Goal: Task Accomplishment & Management: Complete application form

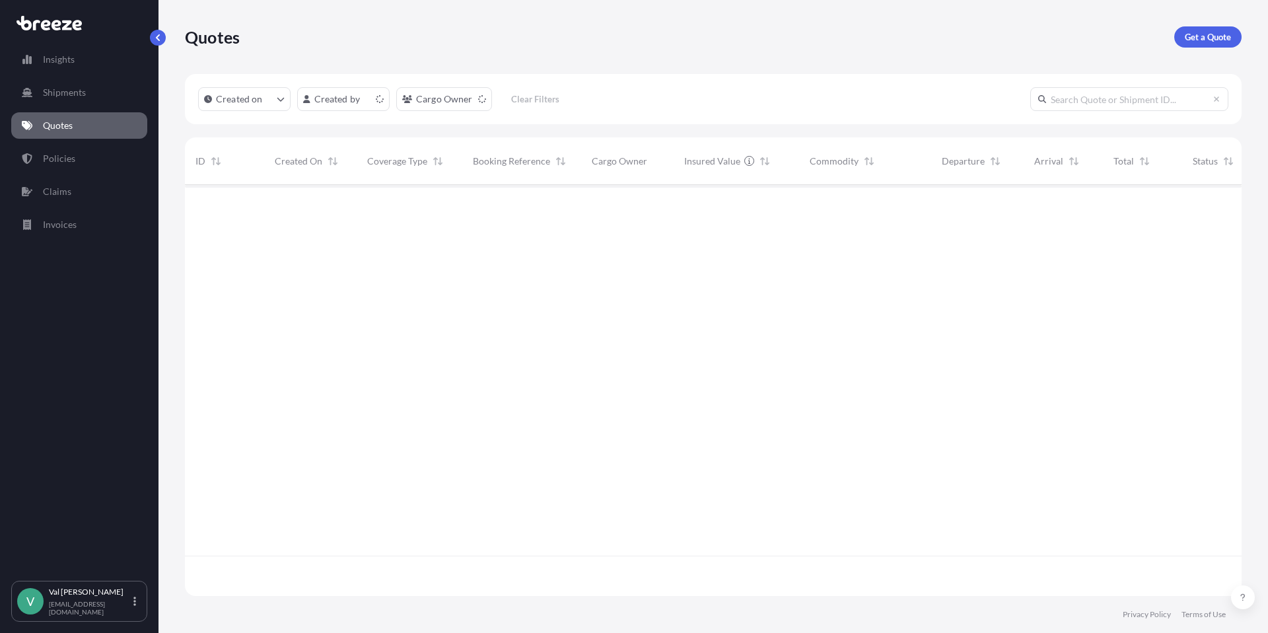
scroll to position [408, 1047]
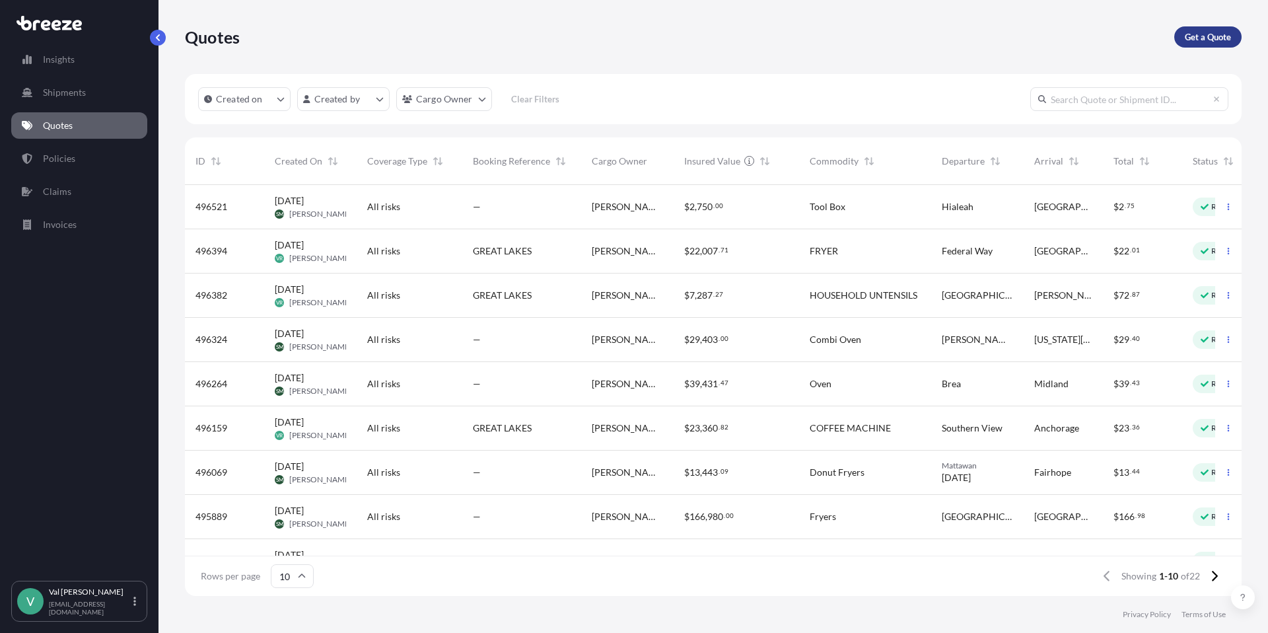
click at [1209, 36] on p "Get a Quote" at bounding box center [1208, 36] width 46 height 13
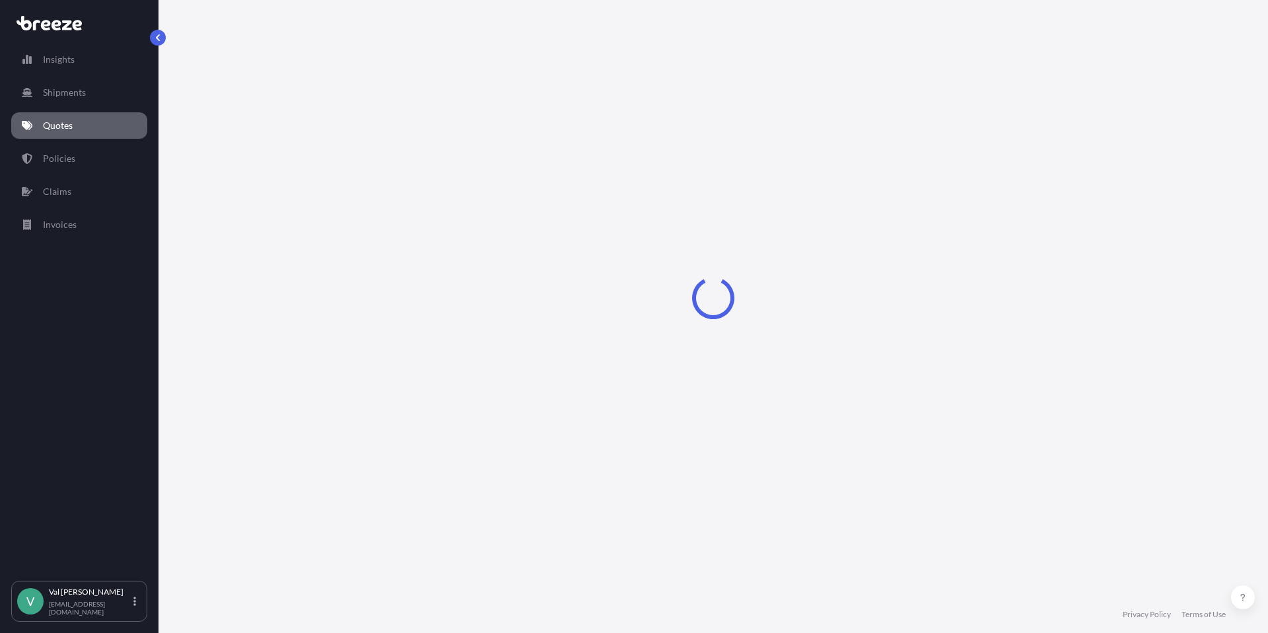
select select "Sea"
select select "1"
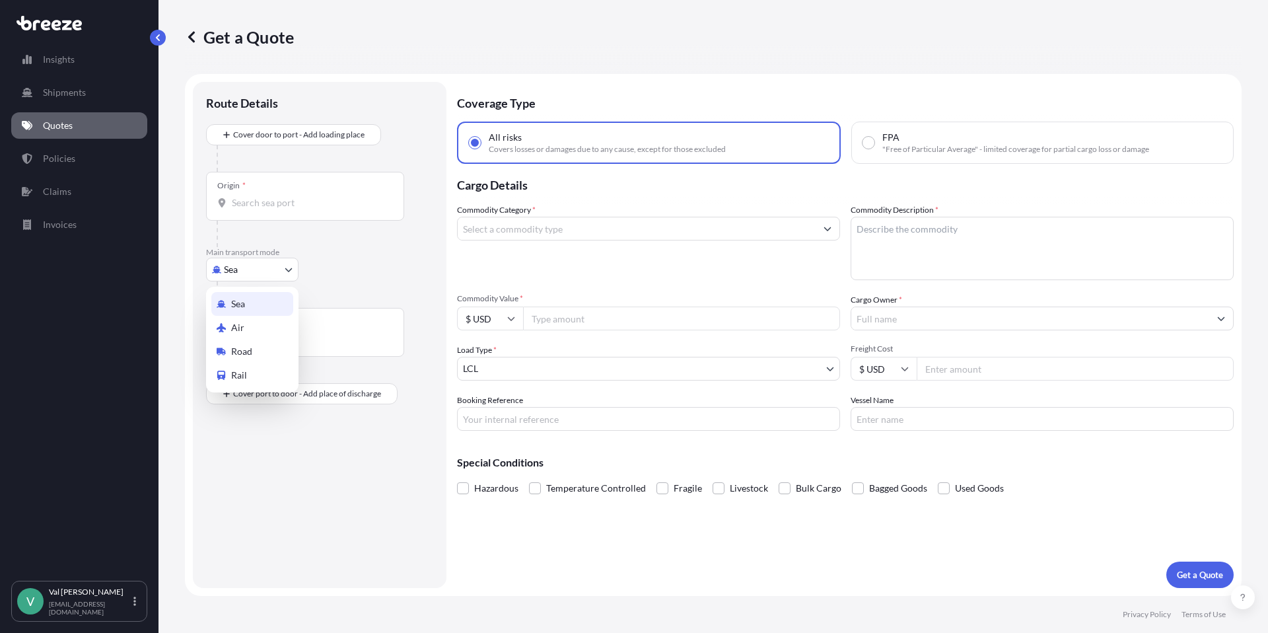
click at [276, 264] on body "Insights Shipments Quotes Policies Claims Invoices V [PERSON_NAME] [PERSON_NAME…" at bounding box center [634, 316] width 1268 height 633
click at [269, 349] on div "Road" at bounding box center [252, 351] width 82 height 24
select select "Road"
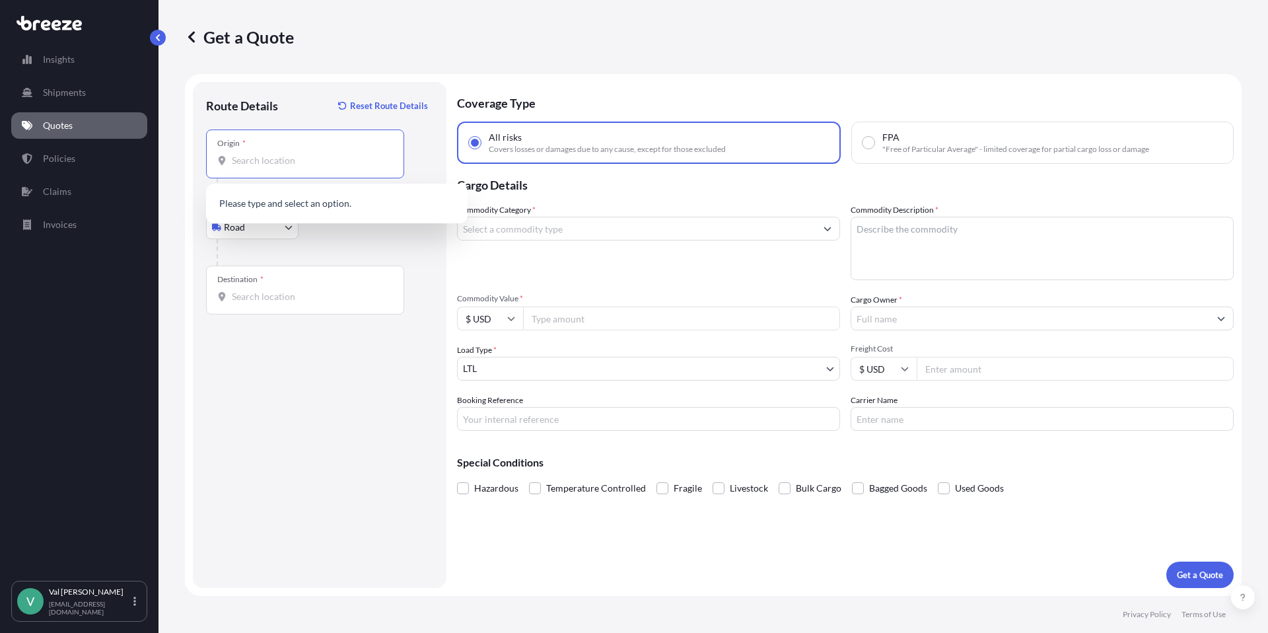
click at [285, 155] on input "Origin *" at bounding box center [310, 160] width 156 height 13
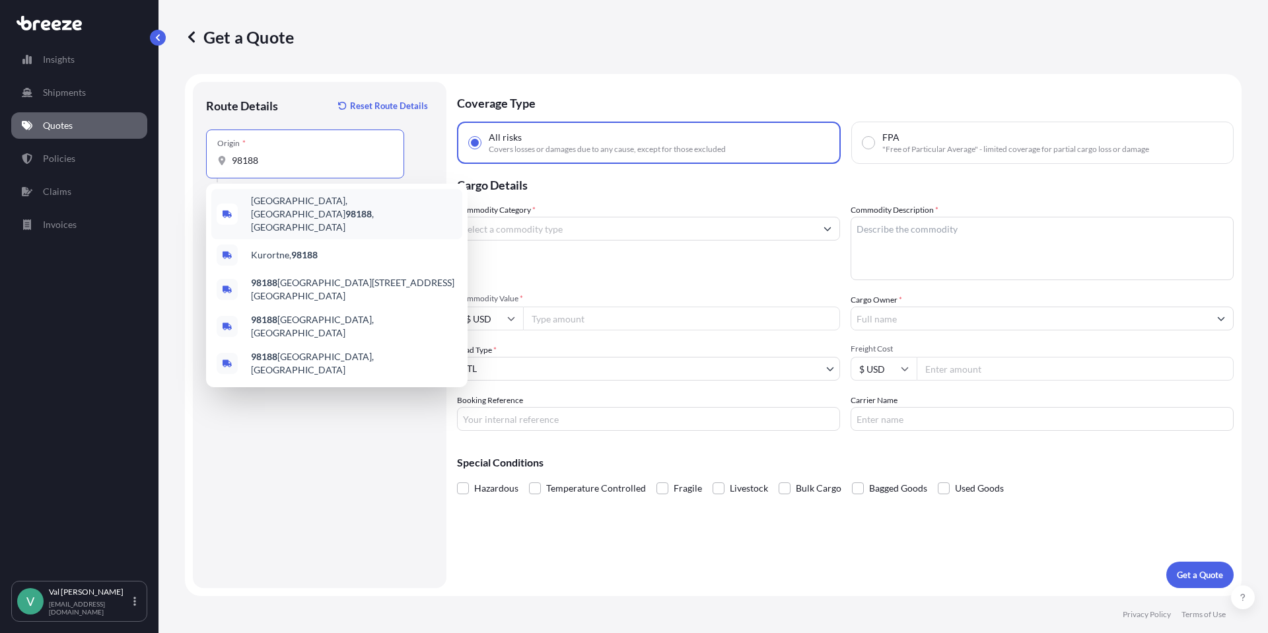
click at [289, 203] on span "[GEOGRAPHIC_DATA] , [GEOGRAPHIC_DATA]" at bounding box center [354, 214] width 206 height 40
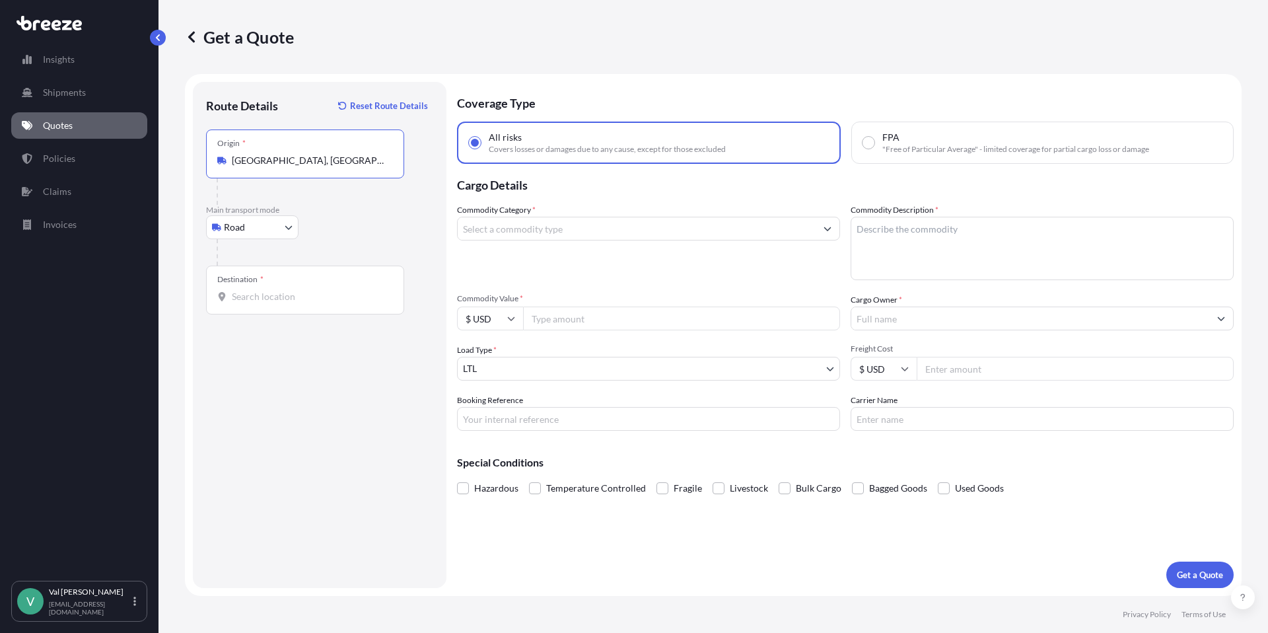
type input "[GEOGRAPHIC_DATA], [GEOGRAPHIC_DATA]"
click at [275, 299] on input "Destination *" at bounding box center [310, 296] width 156 height 13
click at [299, 344] on span "Delta, [GEOGRAPHIC_DATA] V4G 1J5, [GEOGRAPHIC_DATA]" at bounding box center [354, 343] width 206 height 26
type input "Delta, [GEOGRAPHIC_DATA] V4G 1J5, [GEOGRAPHIC_DATA]"
click at [543, 228] on input "Commodity Category *" at bounding box center [637, 229] width 358 height 24
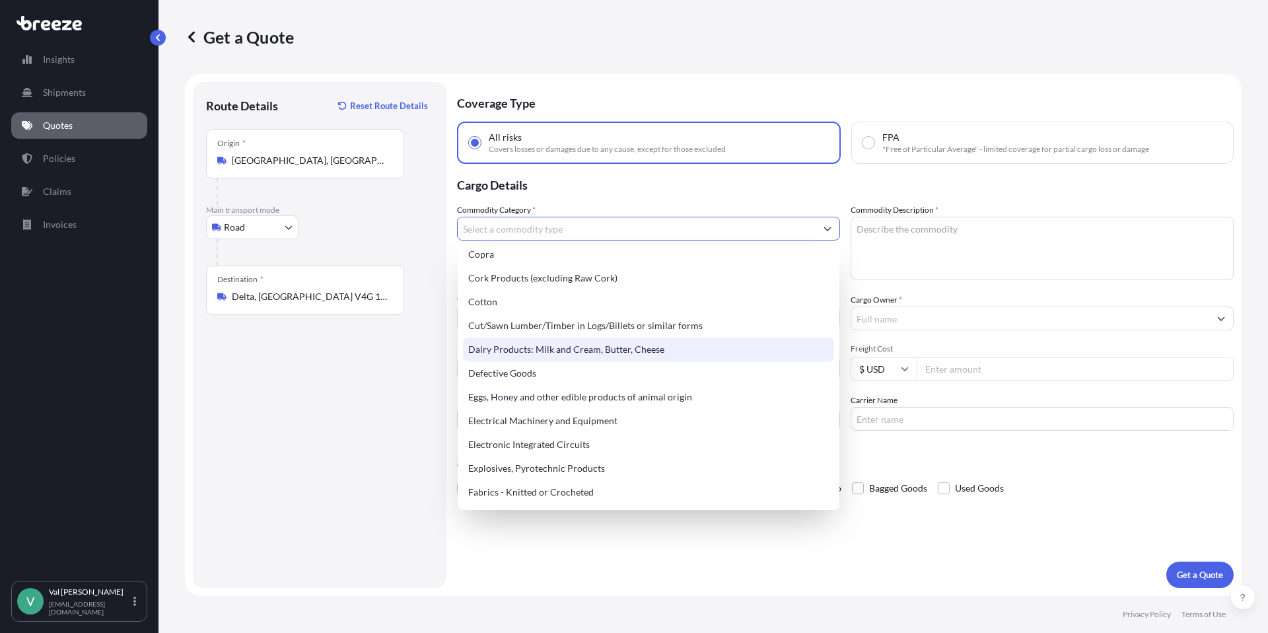
scroll to position [654, 0]
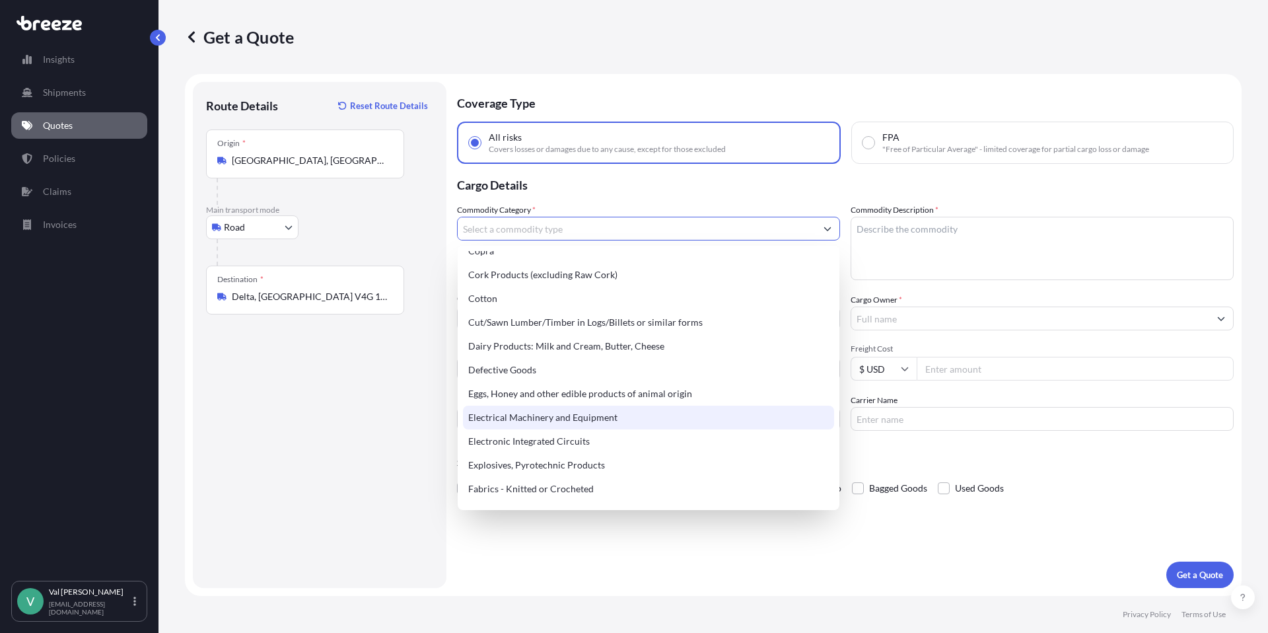
click at [588, 417] on div "Electrical Machinery and Equipment" at bounding box center [648, 417] width 371 height 24
type input "Electrical Machinery and Equipment"
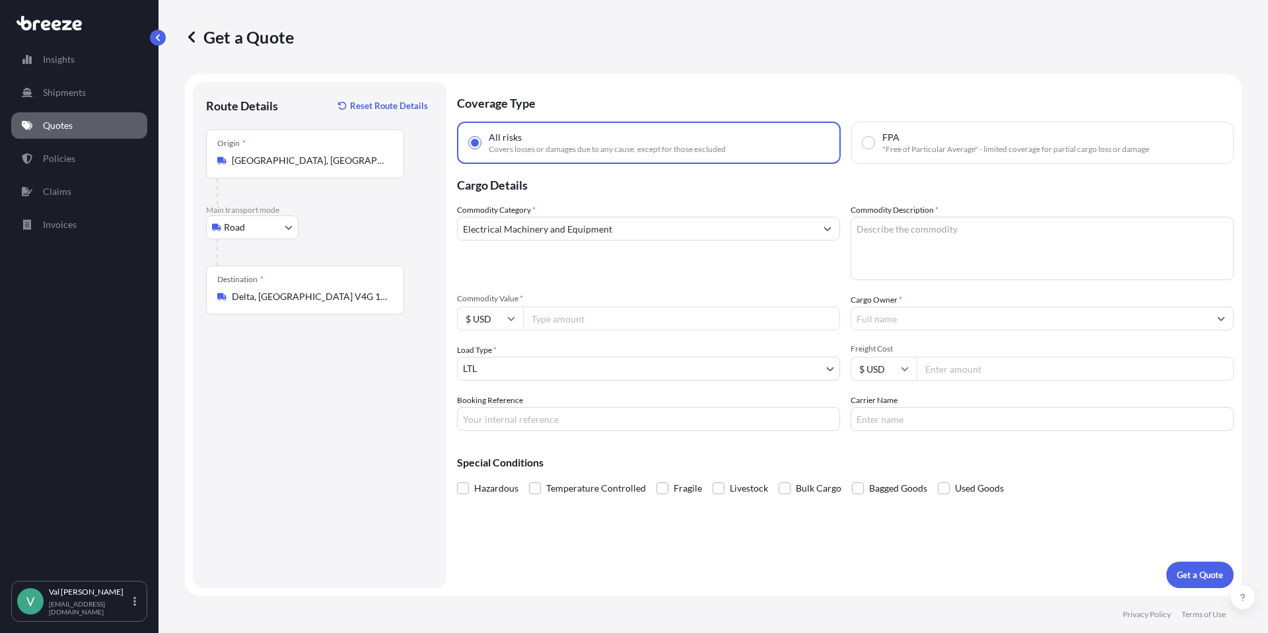
click at [585, 317] on input "Commodity Value *" at bounding box center [681, 318] width 317 height 24
paste input "213735.06"
click at [537, 317] on input "213735.06" at bounding box center [681, 318] width 317 height 24
type input "113735.06"
click at [526, 419] on input "Booking Reference" at bounding box center [648, 419] width 383 height 24
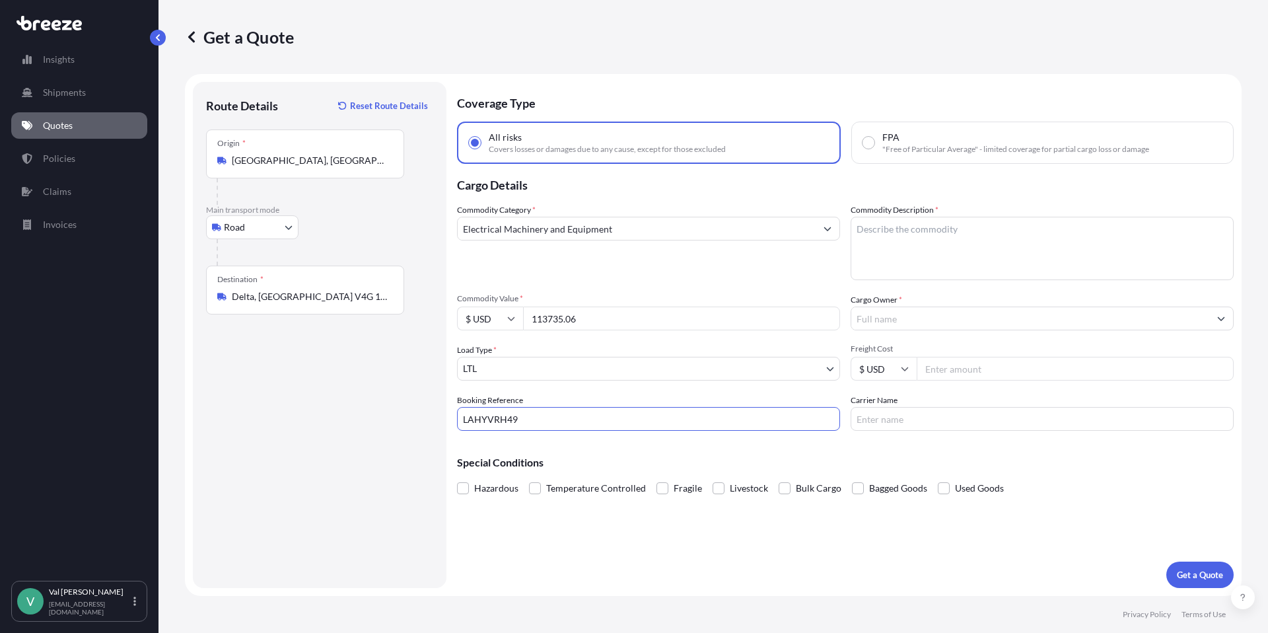
type input "LAHYVRH49"
click at [930, 234] on textarea "Commodity Description *" at bounding box center [1041, 248] width 383 height 63
type textarea "KITCHEN EQUIPMENT"
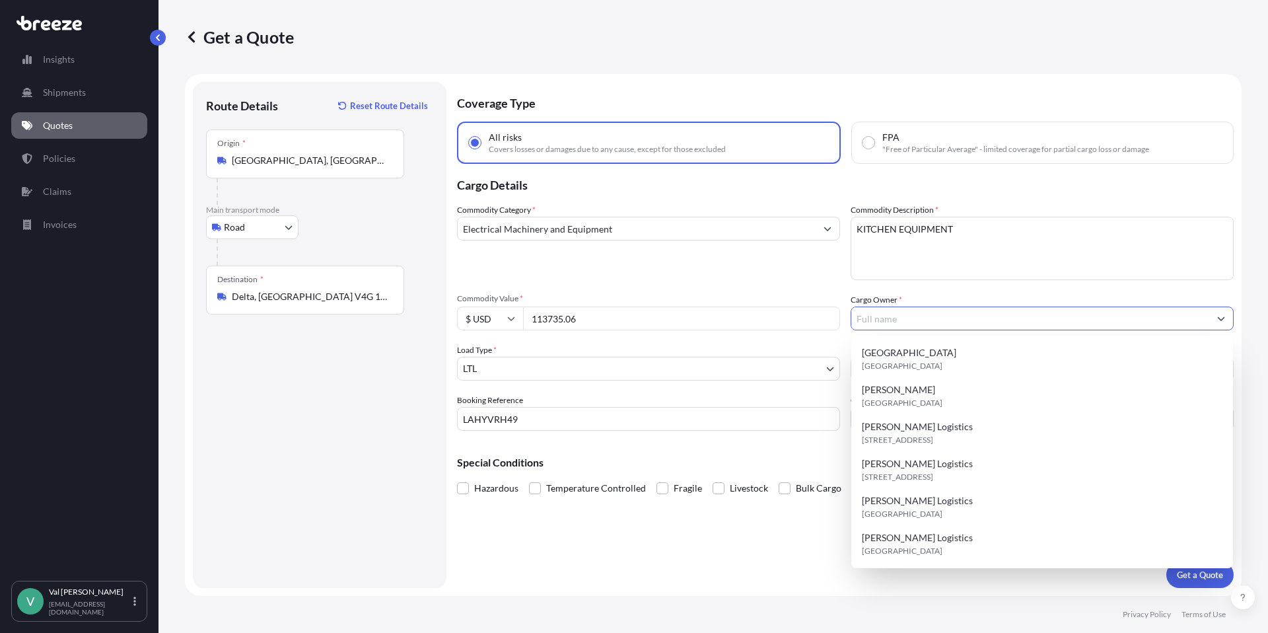
click at [910, 322] on input "Cargo Owner *" at bounding box center [1030, 318] width 358 height 24
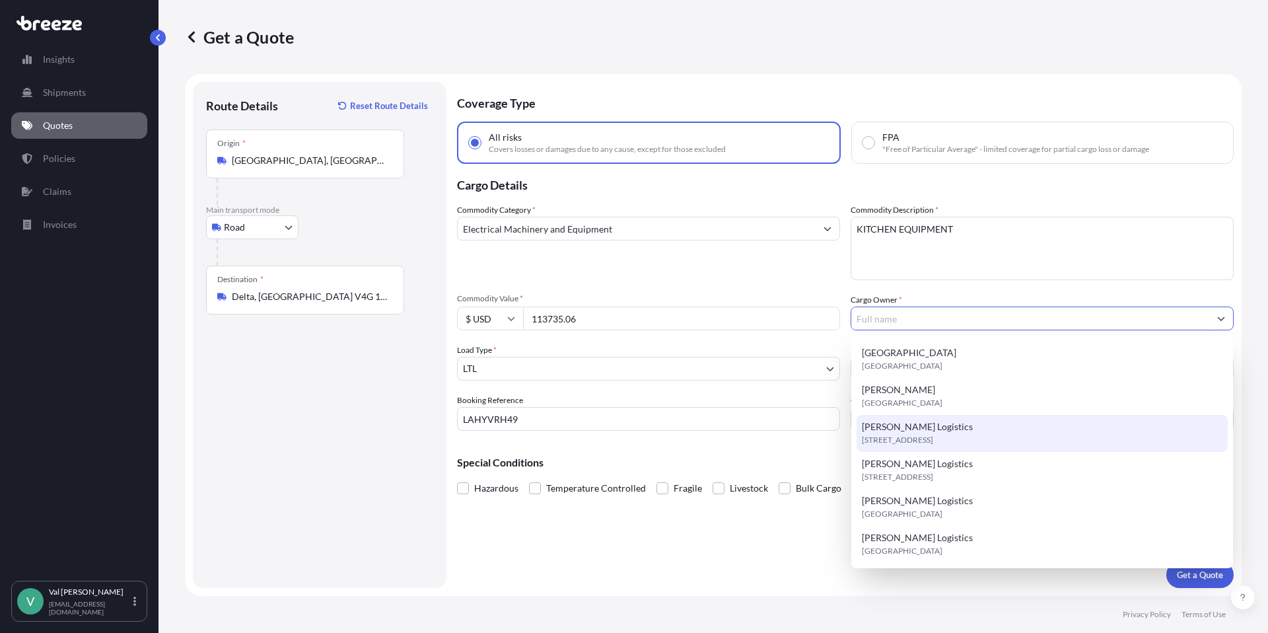
click at [915, 429] on span "[PERSON_NAME] Logistics" at bounding box center [917, 426] width 111 height 13
type input "[PERSON_NAME] Logistics"
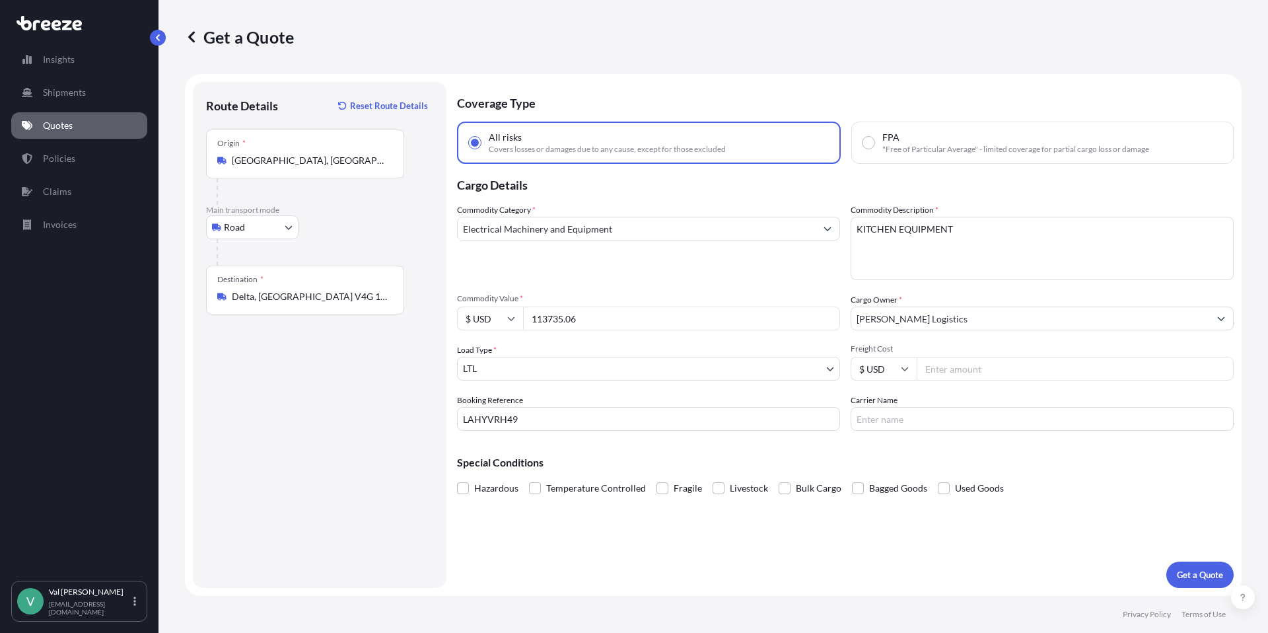
click at [949, 368] on input "Freight Cost" at bounding box center [1075, 369] width 317 height 24
type input "1093"
click at [934, 421] on input "Carrier Name" at bounding box center [1041, 419] width 383 height 24
type input "ATS"
click at [1199, 571] on p "Get a Quote" at bounding box center [1200, 574] width 46 height 13
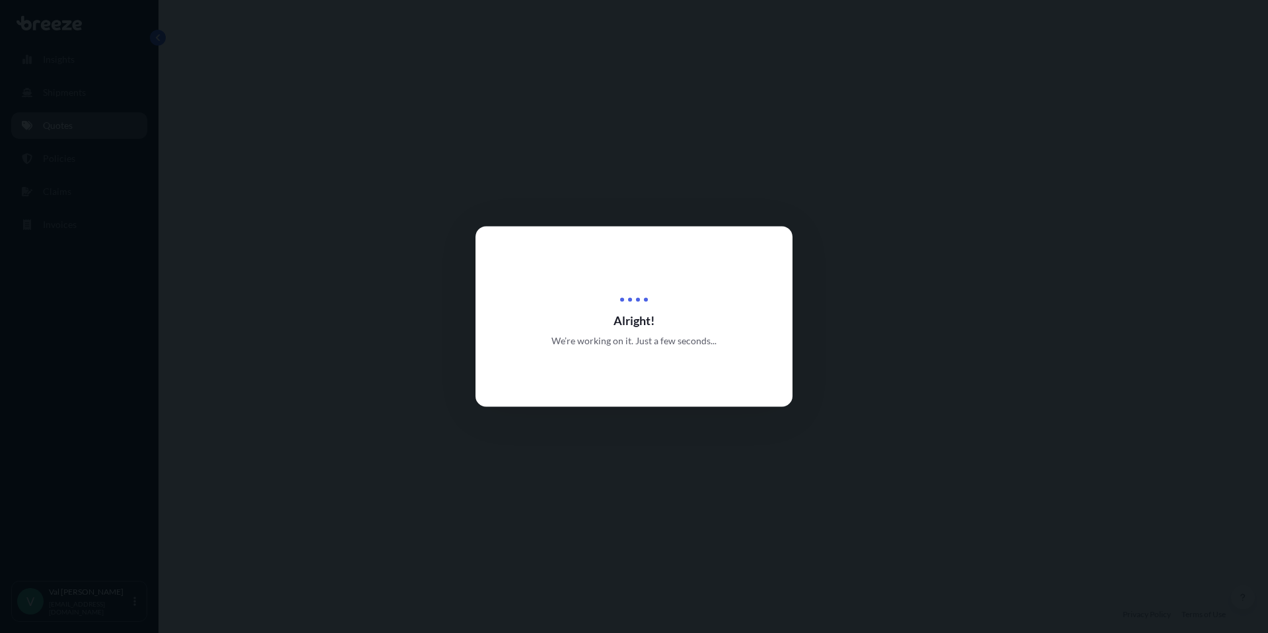
select select "Road"
select select "1"
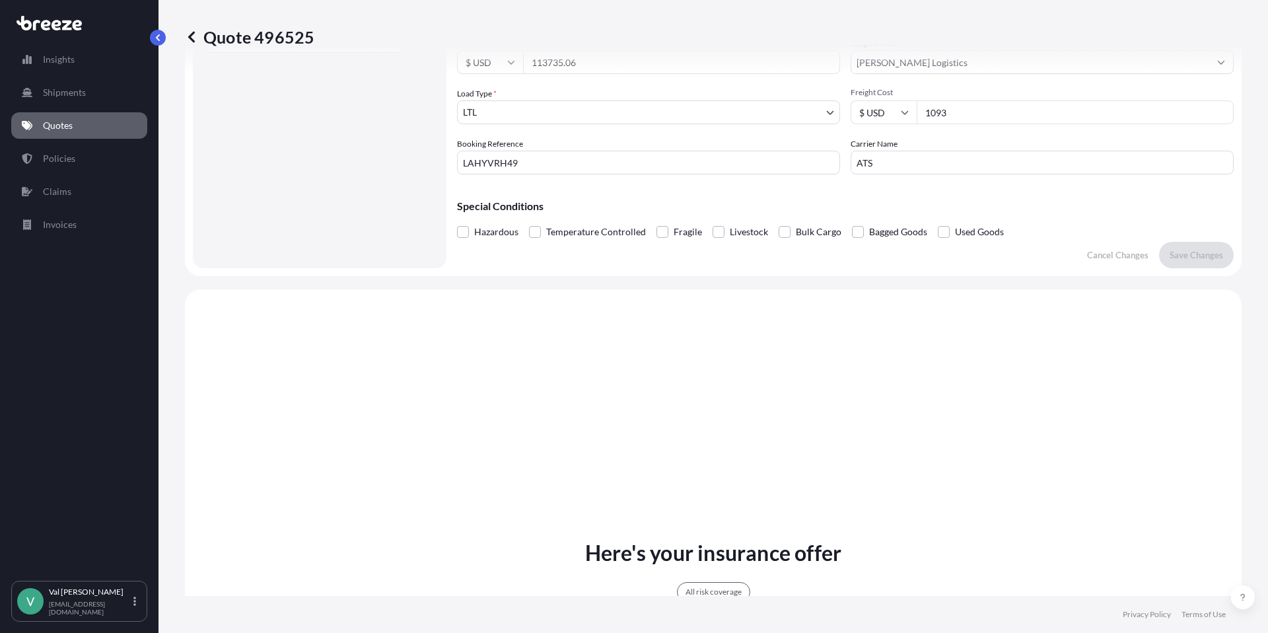
scroll to position [479, 0]
